Goal: Find specific page/section: Find specific page/section

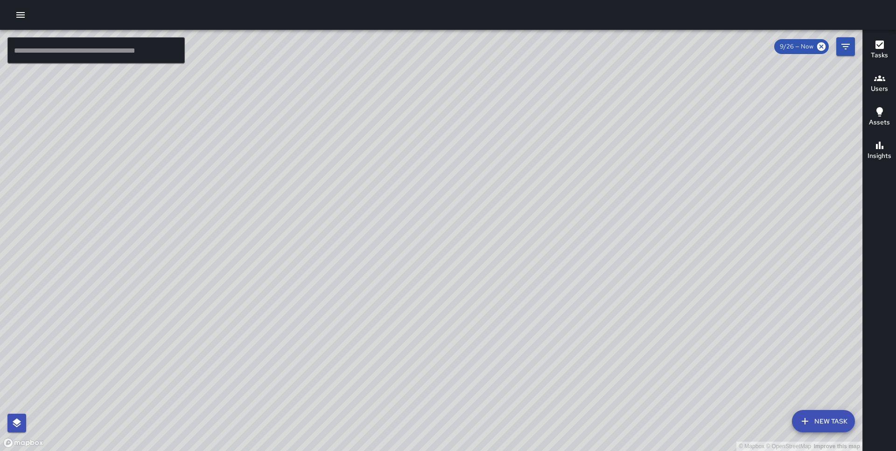
scroll to position [285, 0]
click at [821, 45] on icon at bounding box center [821, 46] width 8 height 8
drag, startPoint x: 529, startPoint y: 228, endPoint x: 450, endPoint y: 80, distance: 168.0
click at [450, 80] on div "© Mapbox © OpenStreetMap Improve this map" at bounding box center [431, 241] width 862 height 422
drag, startPoint x: 548, startPoint y: 117, endPoint x: 509, endPoint y: 226, distance: 116.6
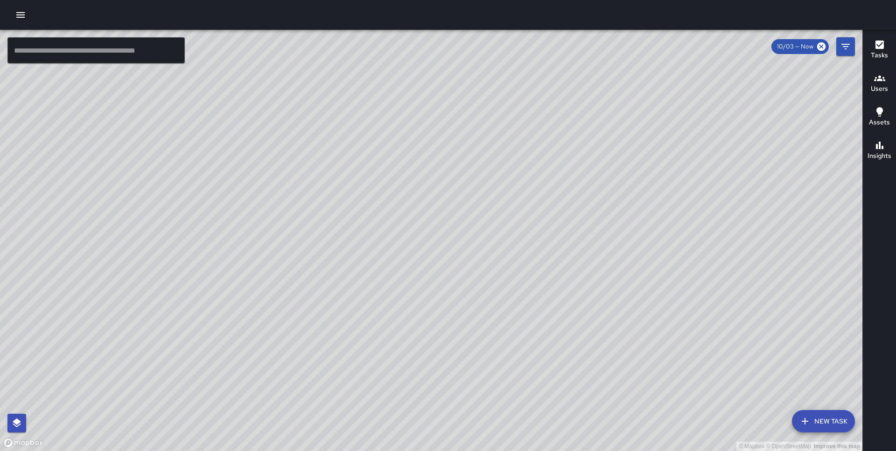
click at [509, 226] on div "© Mapbox © OpenStreetMap Improve this map" at bounding box center [431, 241] width 862 height 422
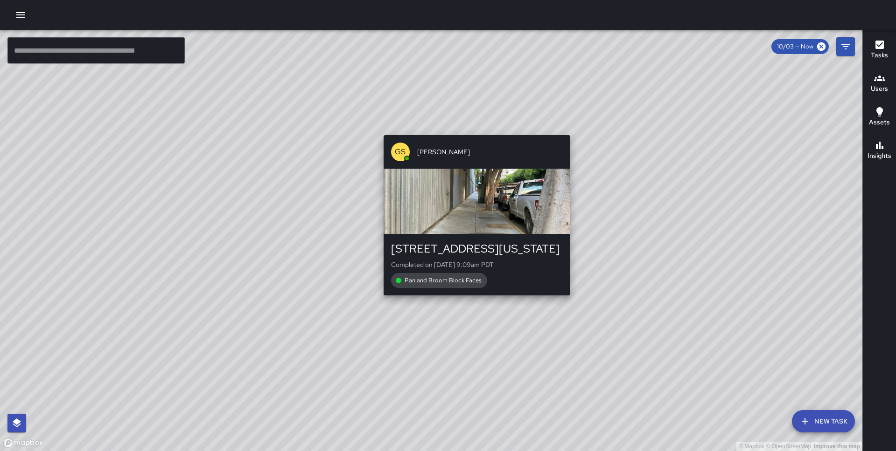
click at [471, 129] on div "© Mapbox © OpenStreetMap Improve this map GS [PERSON_NAME] [STREET_ADDRESS][US_…" at bounding box center [431, 241] width 862 height 422
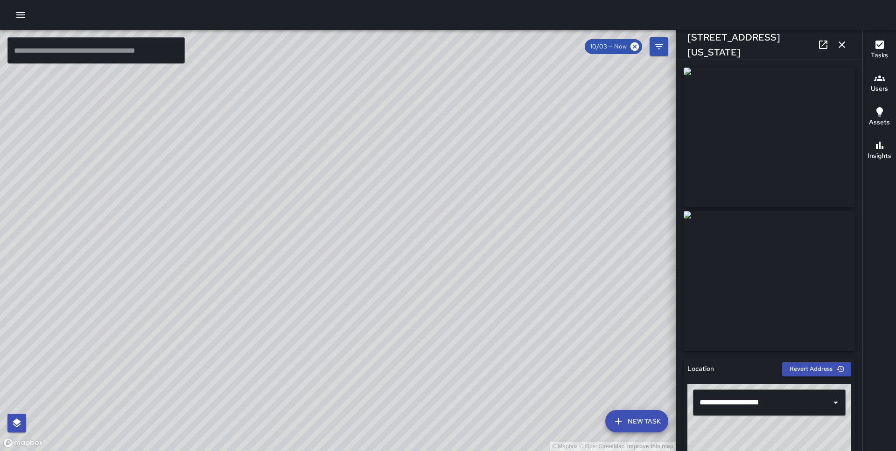
scroll to position [543, 0]
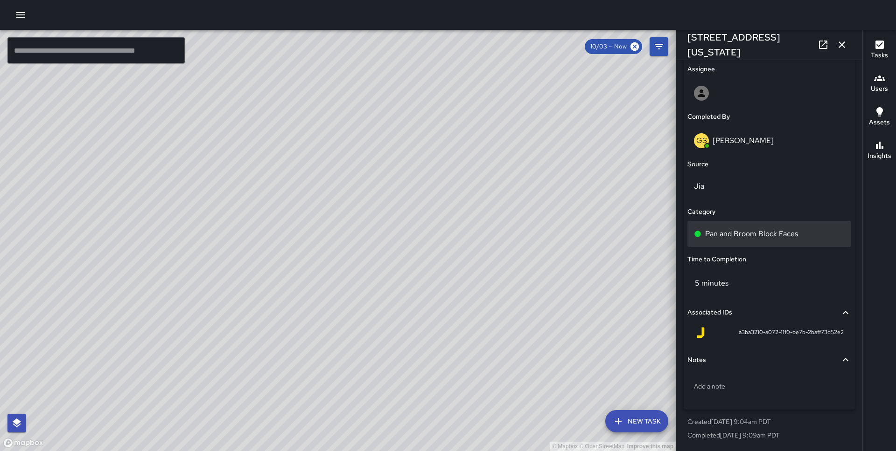
click at [731, 224] on div "Pan and Broom Block Faces" at bounding box center [769, 234] width 164 height 26
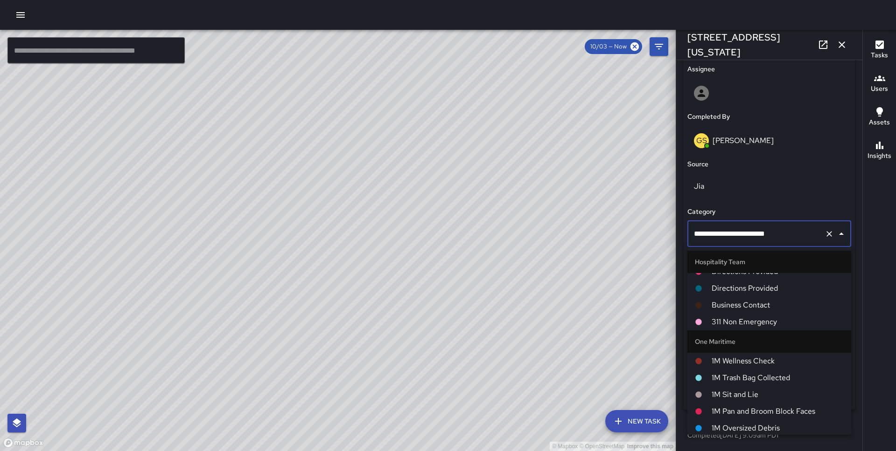
scroll to position [418, 0]
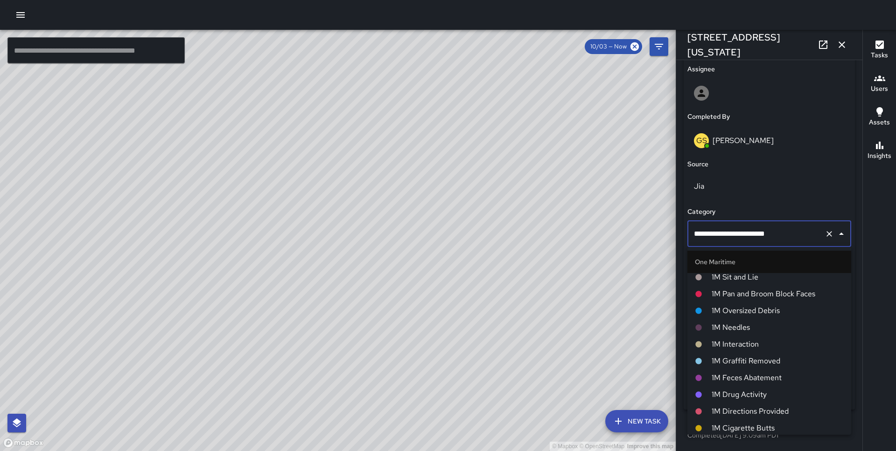
click at [749, 289] on span "1M Pan and Broom Block Faces" at bounding box center [777, 294] width 132 height 11
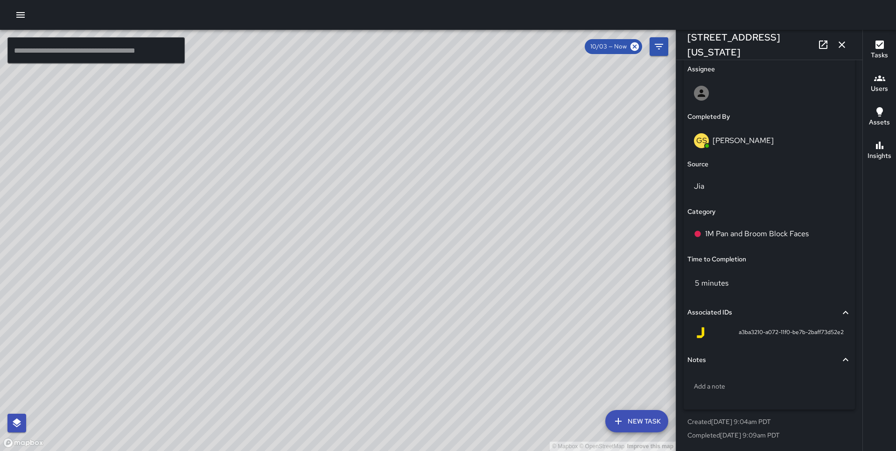
click at [59, 277] on div "© Mapbox © OpenStreetMap Improve this map GS [PERSON_NAME] [STREET_ADDRESS][US_…" at bounding box center [337, 241] width 675 height 422
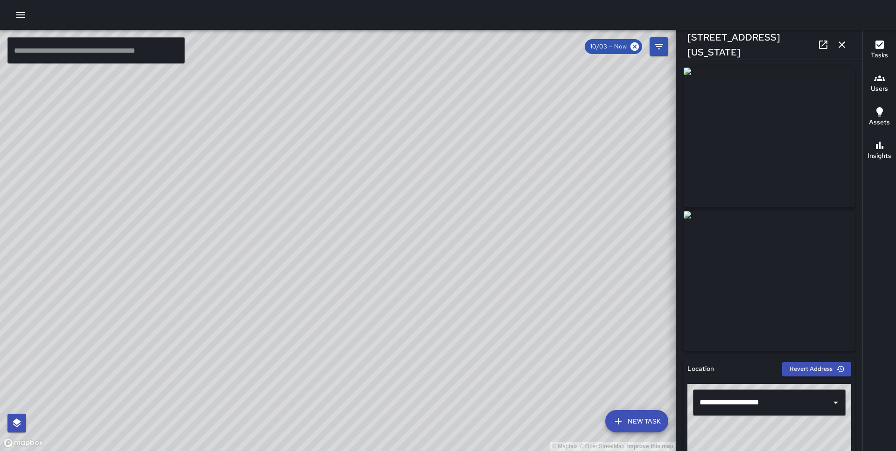
scroll to position [543, 0]
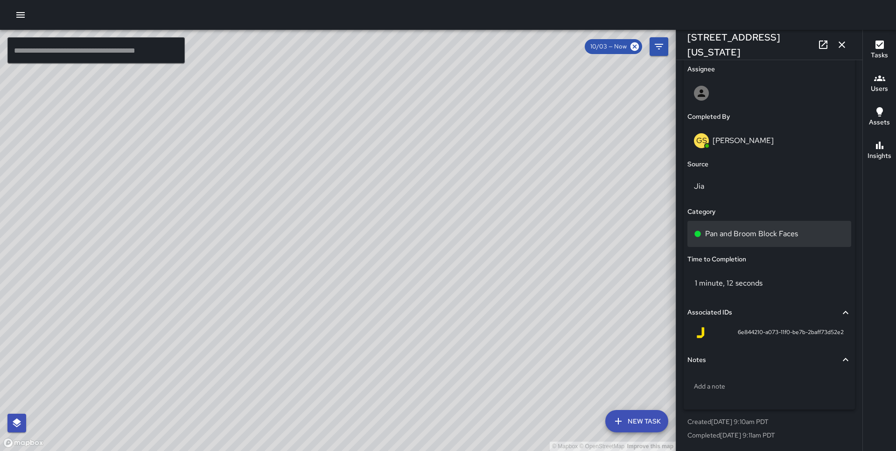
click at [737, 226] on div "Pan and Broom Block Faces" at bounding box center [769, 234] width 164 height 26
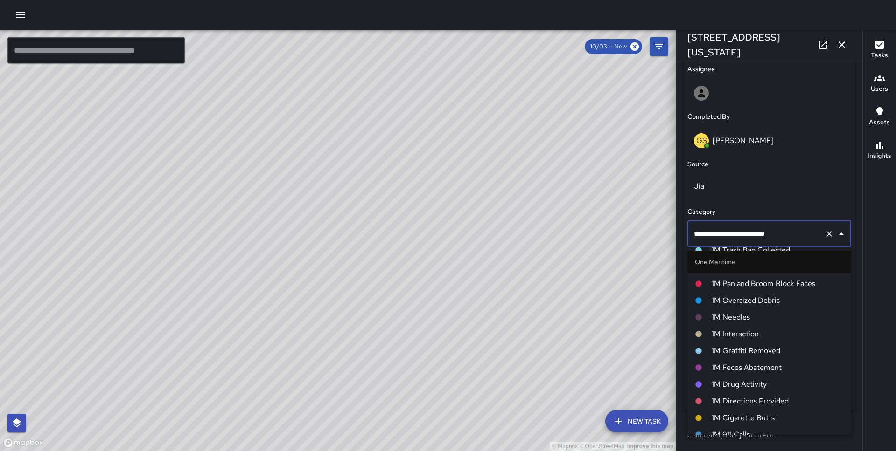
scroll to position [426, 0]
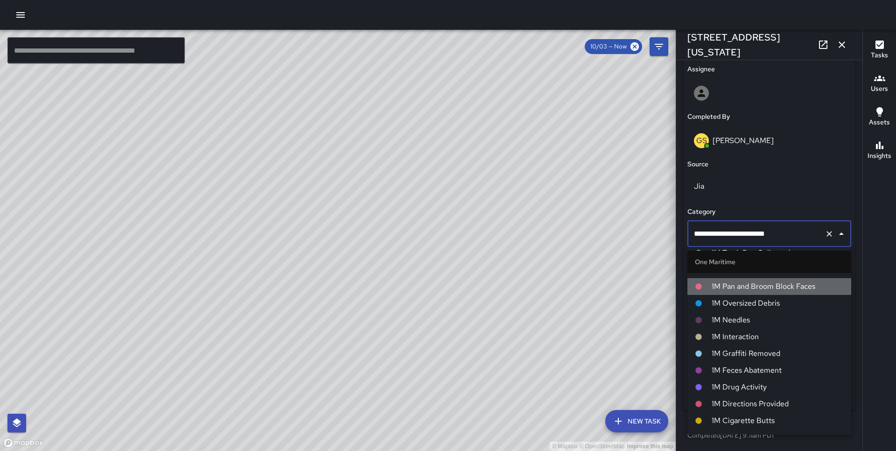
click at [733, 279] on li "1M Pan and Broom Block Faces" at bounding box center [769, 286] width 164 height 17
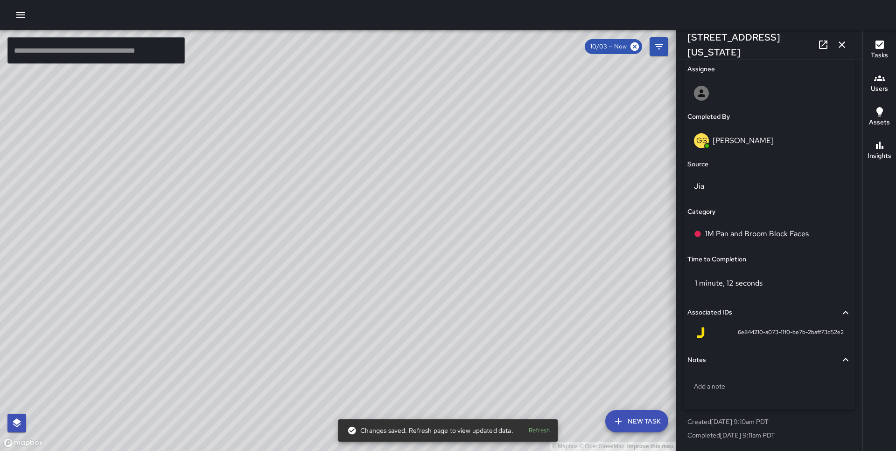
drag, startPoint x: 318, startPoint y: 218, endPoint x: 267, endPoint y: 97, distance: 130.6
click at [267, 97] on div "© Mapbox © OpenStreetMap Improve this map" at bounding box center [337, 241] width 675 height 422
drag, startPoint x: 487, startPoint y: 206, endPoint x: 451, endPoint y: 170, distance: 51.4
click at [451, 170] on div "© Mapbox © OpenStreetMap Improve this map" at bounding box center [337, 241] width 675 height 422
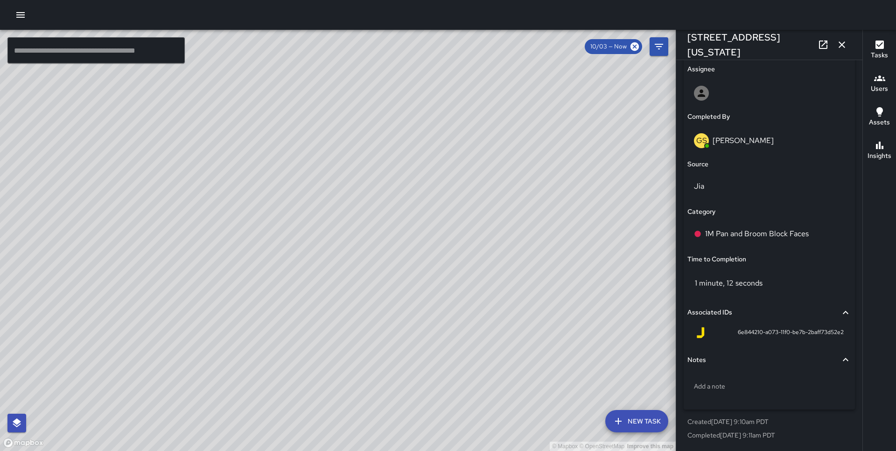
click at [569, 231] on div "© Mapbox © OpenStreetMap Improve this map MP [PERSON_NAME] [STREET_ADDRESS] Com…" at bounding box center [337, 241] width 675 height 422
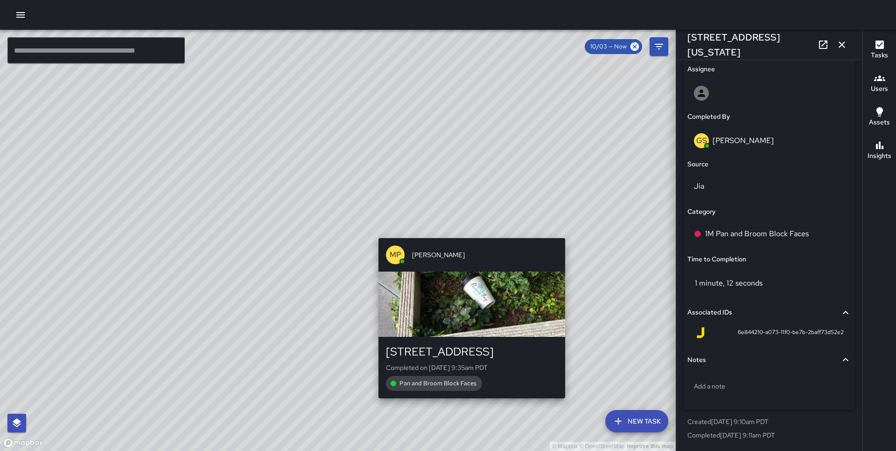
type input "**********"
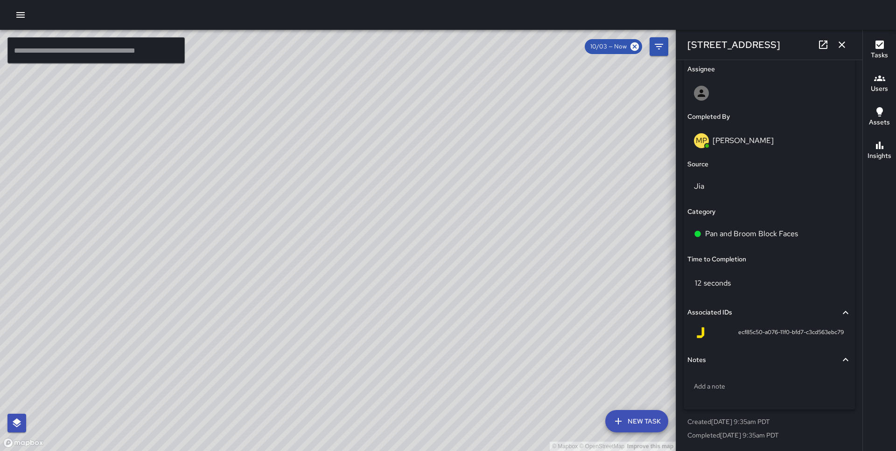
click at [846, 41] on icon "button" at bounding box center [841, 44] width 11 height 11
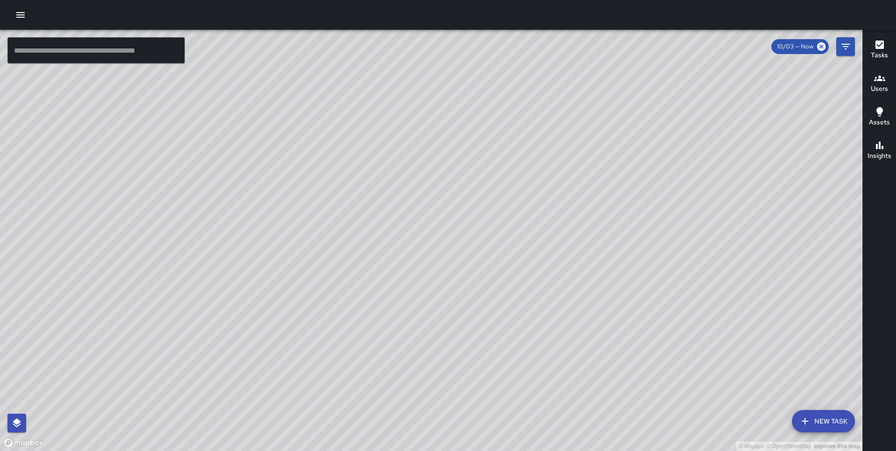
click at [430, 240] on div "© Mapbox © OpenStreetMap Improve this map MP [PERSON_NAME] [STREET_ADDRESS] Com…" at bounding box center [431, 241] width 862 height 422
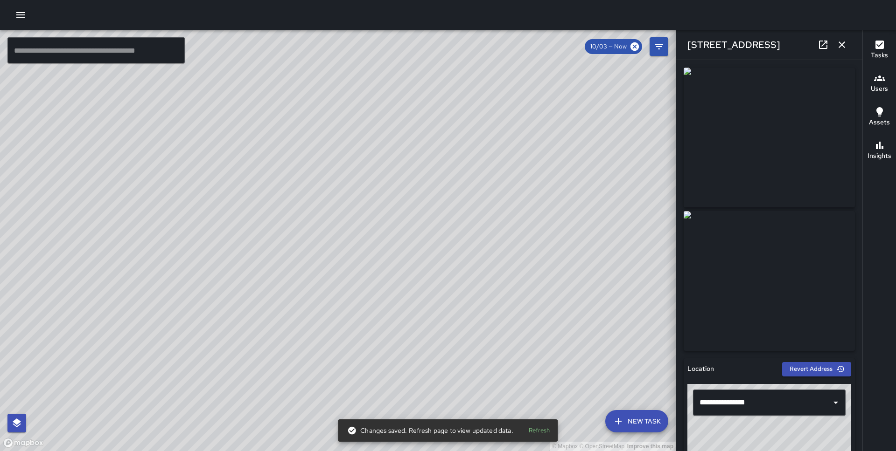
click at [839, 47] on icon "button" at bounding box center [841, 45] width 7 height 7
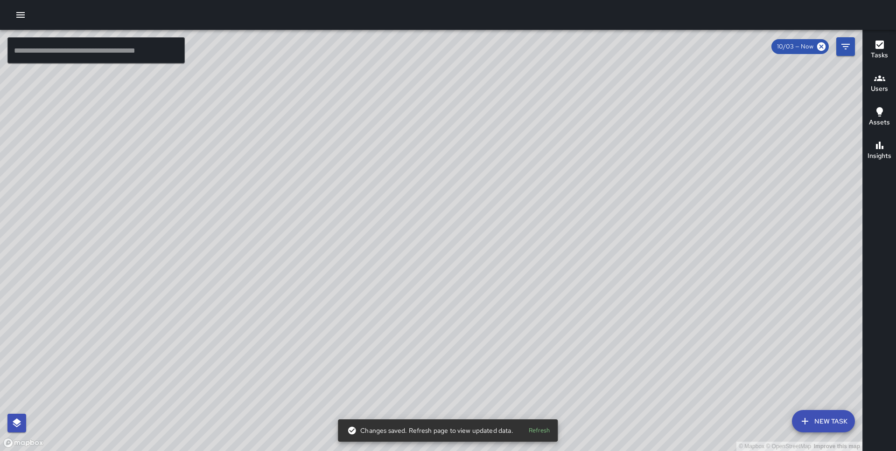
drag, startPoint x: 332, startPoint y: 270, endPoint x: 553, endPoint y: 132, distance: 260.6
click at [553, 132] on div "© Mapbox © OpenStreetMap Improve this map" at bounding box center [431, 241] width 862 height 422
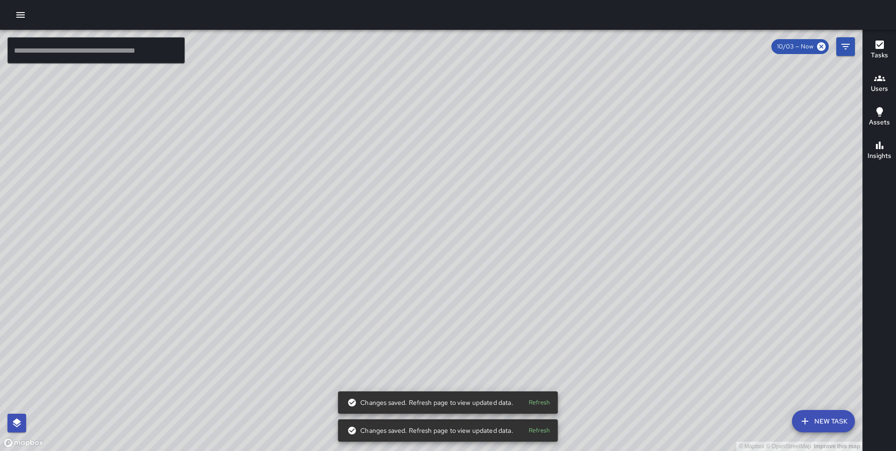
scroll to position [146, 0]
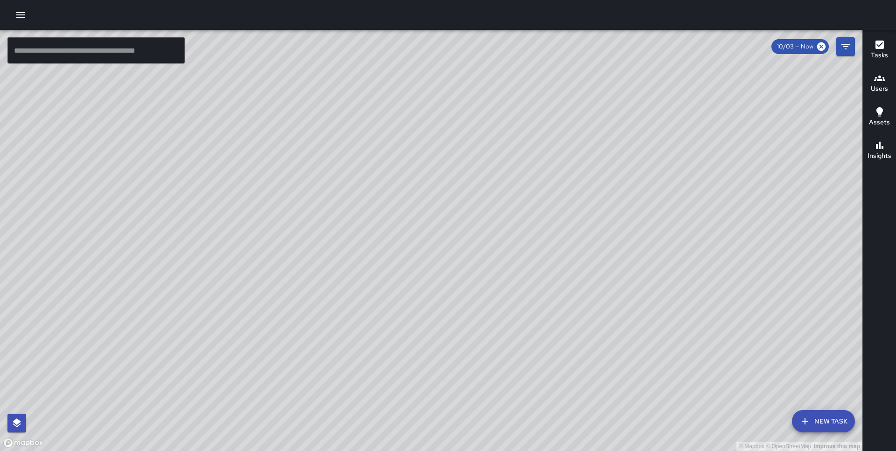
click at [876, 73] on icon "button" at bounding box center [879, 78] width 11 height 11
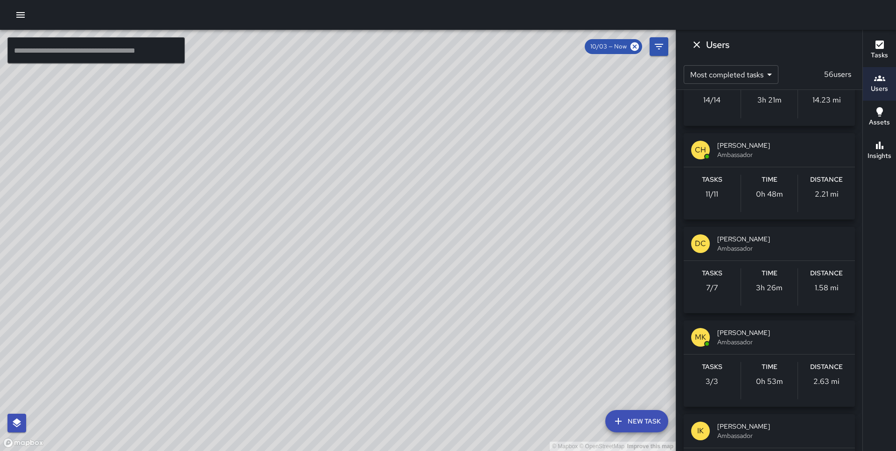
scroll to position [431, 0]
